Goal: Information Seeking & Learning: Learn about a topic

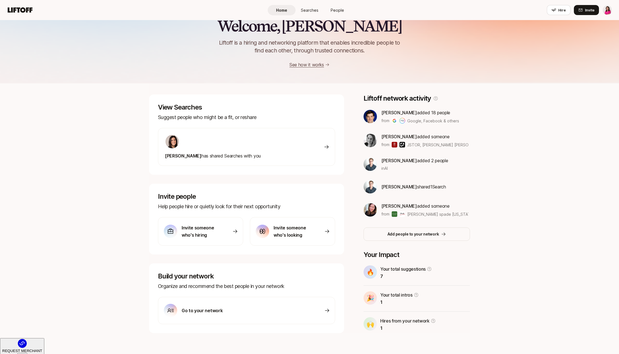
scroll to position [17, 0]
click at [307, 8] on span "Searches" at bounding box center [310, 10] width 18 height 6
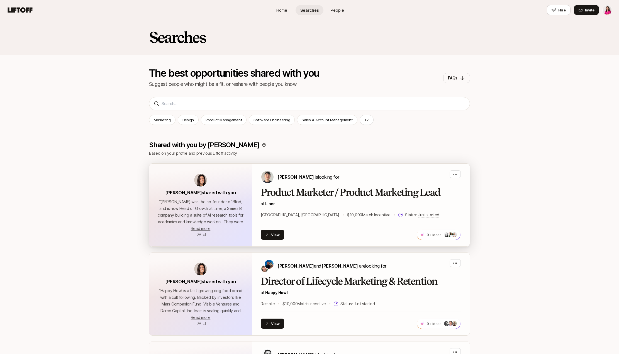
click at [319, 202] on p "at Liner" at bounding box center [361, 203] width 200 height 7
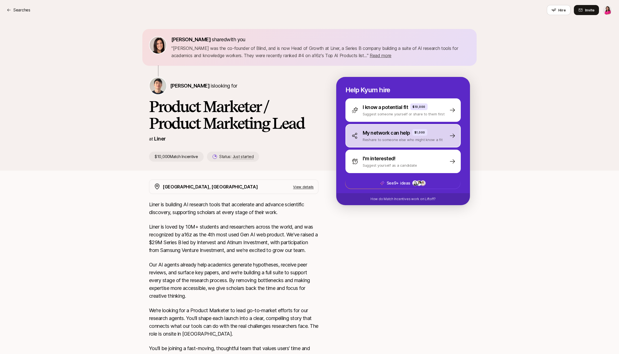
click at [453, 138] on icon at bounding box center [452, 135] width 7 height 7
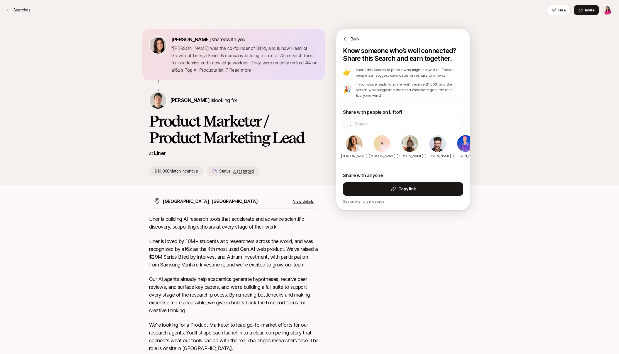
click at [368, 202] on p "See an example message" at bounding box center [403, 201] width 120 height 5
